Goal: Information Seeking & Learning: Understand process/instructions

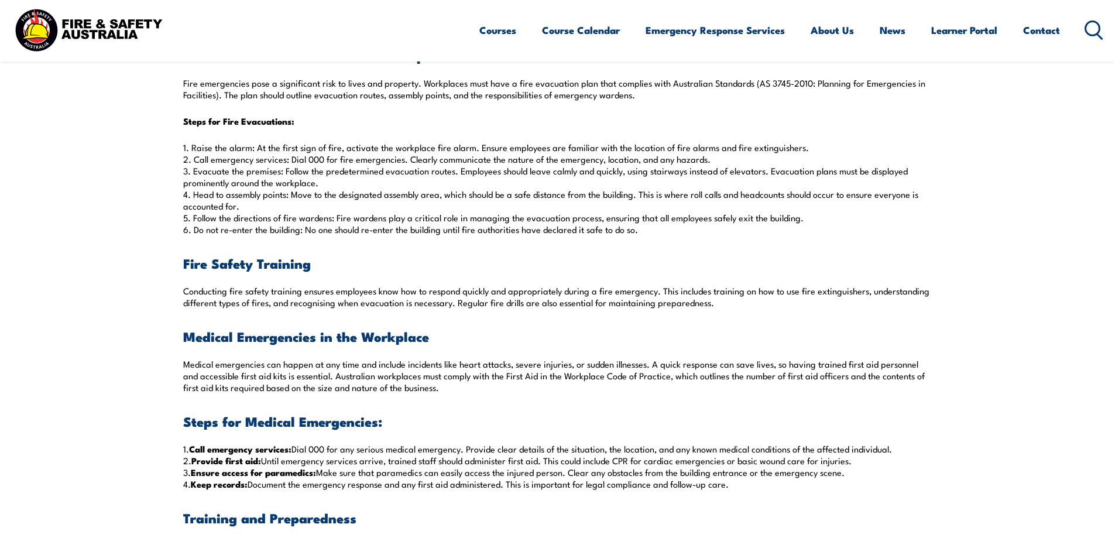
scroll to position [570, 0]
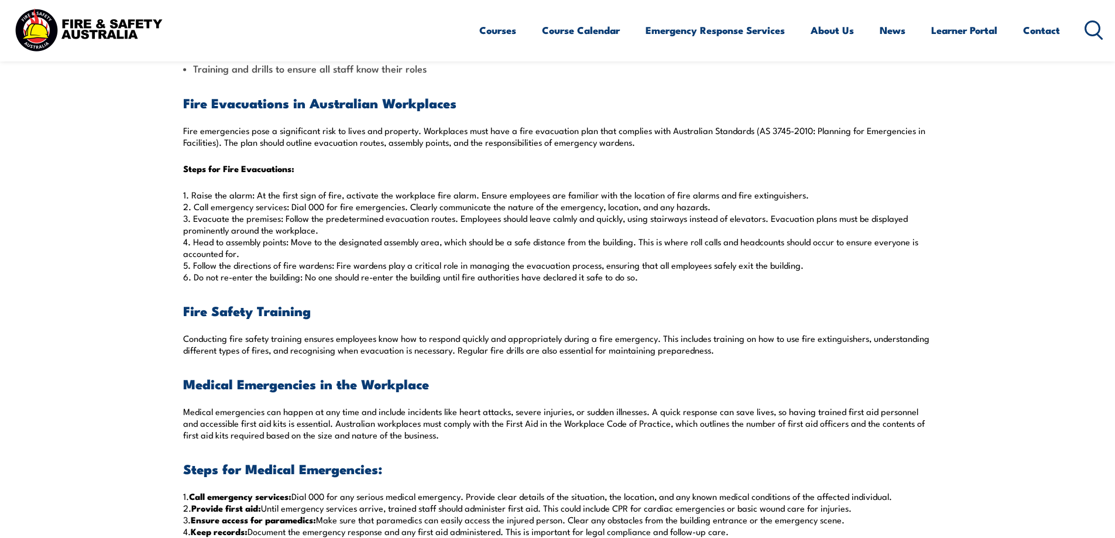
drag, startPoint x: 259, startPoint y: 224, endPoint x: 290, endPoint y: 256, distance: 44.7
click at [290, 256] on p "1. Raise the alarm: At the first sign of fire, activate the workplace fire alar…" at bounding box center [557, 236] width 749 height 94
click at [328, 275] on p "1. Raise the alarm: At the first sign of fire, activate the workplace fire alar…" at bounding box center [557, 236] width 749 height 94
click at [114, 378] on section "Emergencies can occur without warning in the workplace, putting employees, clie…" at bounding box center [557, 510] width 1115 height 1446
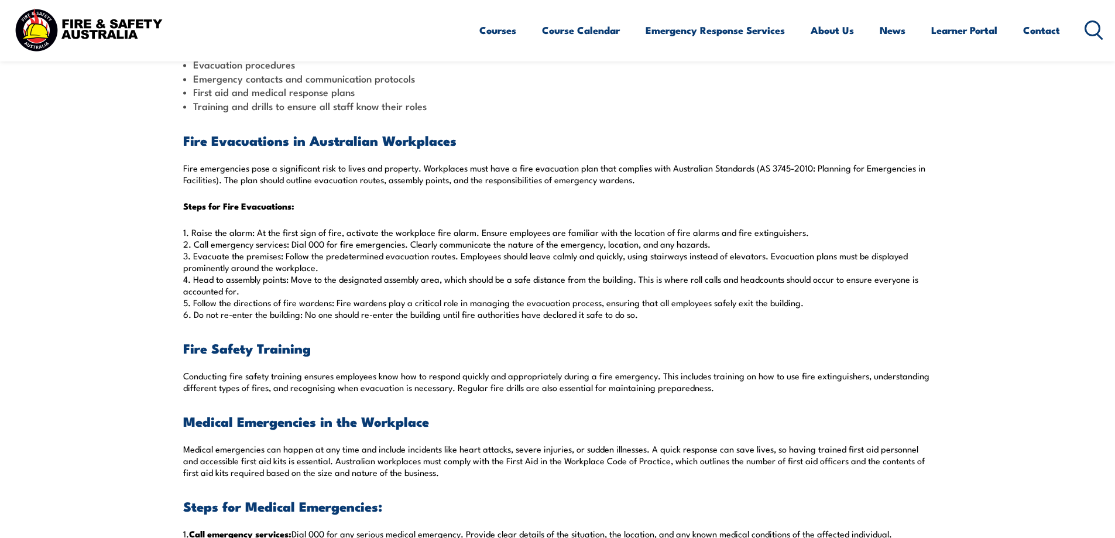
scroll to position [492, 0]
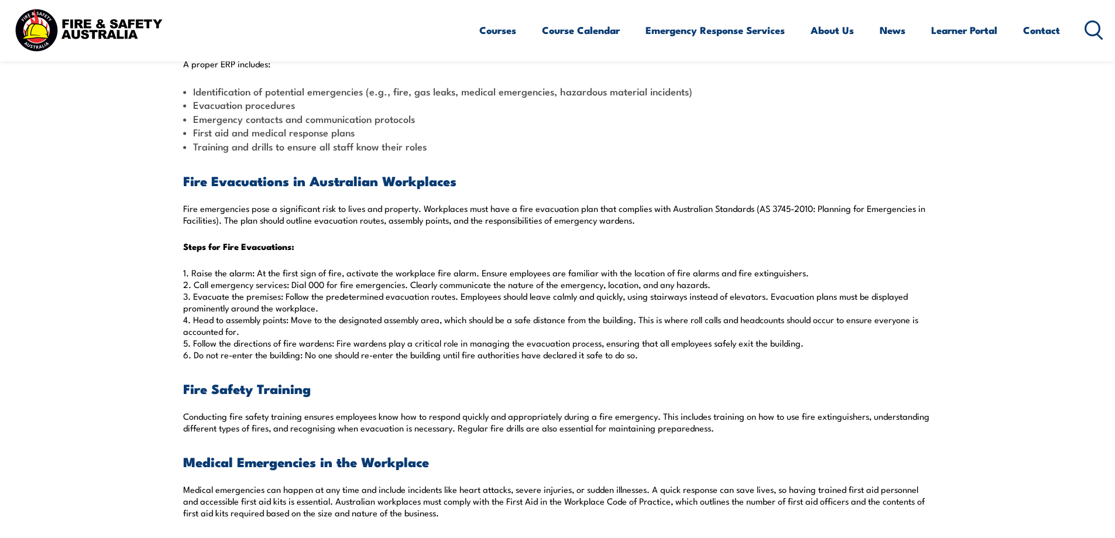
drag, startPoint x: 642, startPoint y: 358, endPoint x: 184, endPoint y: 273, distance: 465.6
click at [184, 273] on p "1. Raise the alarm: At the first sign of fire, activate the workplace fire alar…" at bounding box center [557, 314] width 749 height 94
copy p "1. Raise the alarm: At the first sign of fire, activate the workplace fire alar…"
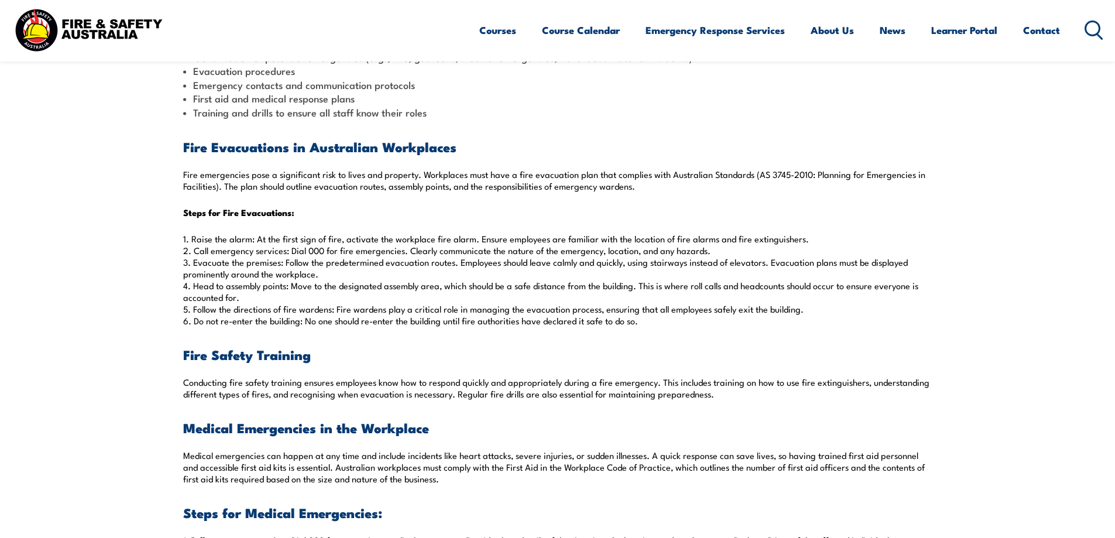
scroll to position [727, 0]
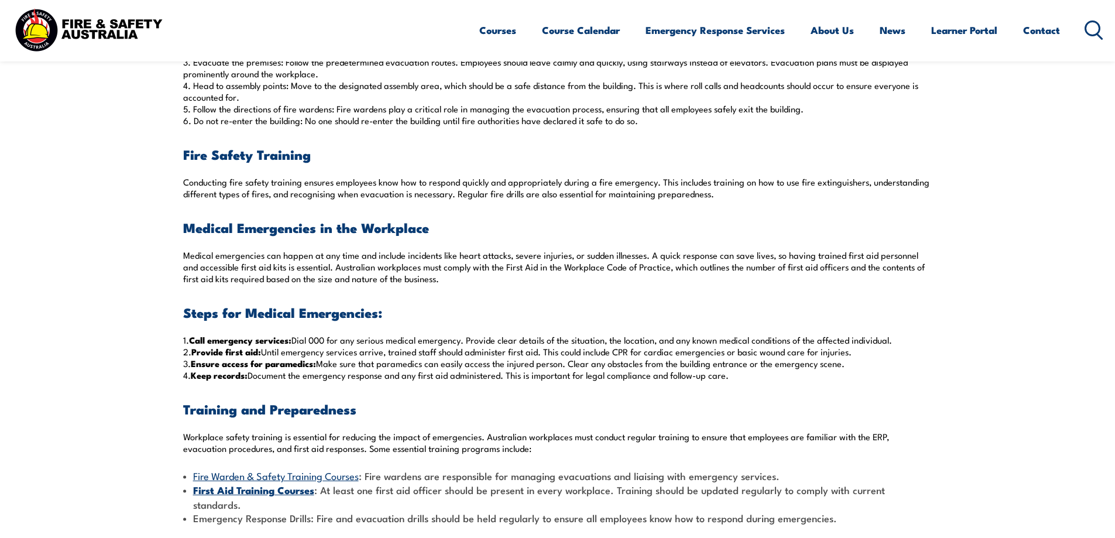
drag, startPoint x: 730, startPoint y: 375, endPoint x: 184, endPoint y: 342, distance: 547.3
click at [184, 342] on p "1. Call emergency services: Dial 000 for any serious medical emergency. Provide…" at bounding box center [557, 357] width 749 height 47
copy p "1. Call emergency services: Dial 000 for any serious medical emergency. Provide…"
click at [323, 365] on p "1. Call emergency services: Dial 000 for any serious medical emergency. Provide…" at bounding box center [557, 357] width 749 height 47
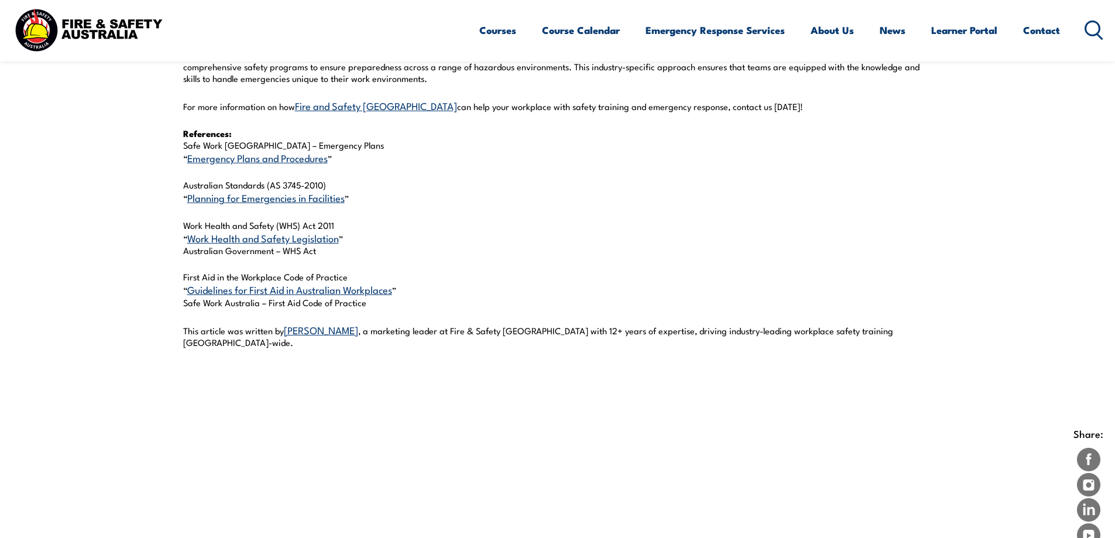
scroll to position [1093, 0]
